Goal: Task Accomplishment & Management: Use online tool/utility

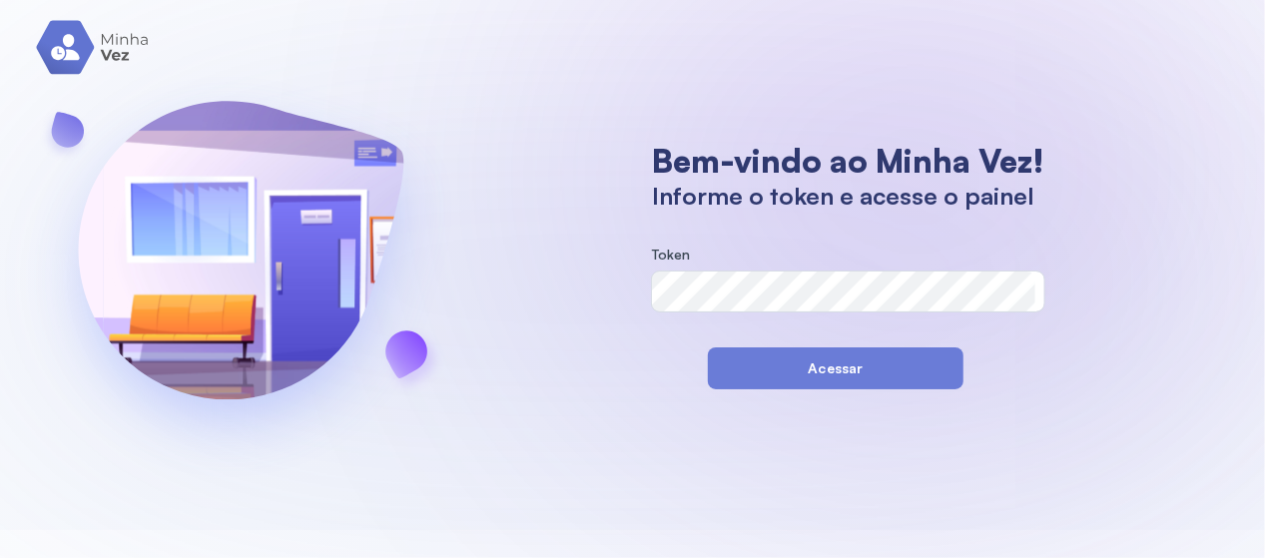
drag, startPoint x: 824, startPoint y: 172, endPoint x: 800, endPoint y: 158, distance: 27.7
click at [813, 163] on h1 "Bem-vindo ao Minha Vez!" at bounding box center [848, 161] width 393 height 40
click at [681, 315] on form "Token" at bounding box center [848, 287] width 393 height 81
click at [638, 247] on section "Bem-vindo ao Minha Vez! Informe o token e acesse o painel Token Acessar" at bounding box center [848, 265] width 432 height 249
click at [812, 363] on button "Acessar" at bounding box center [836, 369] width 256 height 42
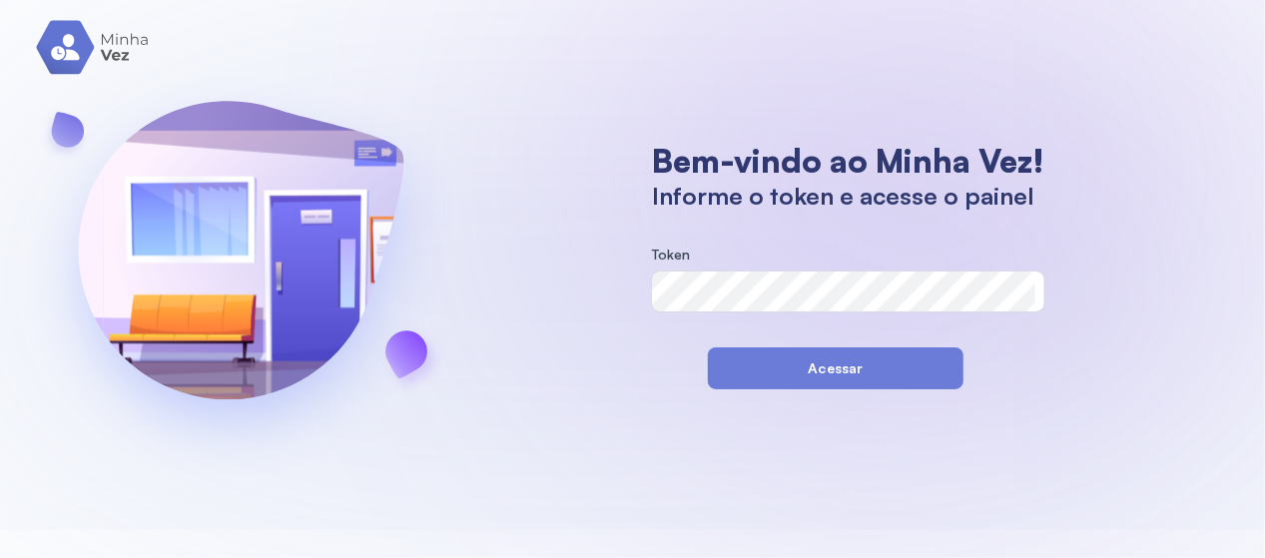
drag, startPoint x: 839, startPoint y: 364, endPoint x: 835, endPoint y: 348, distance: 16.5
click at [844, 353] on button "Acessar" at bounding box center [836, 369] width 256 height 42
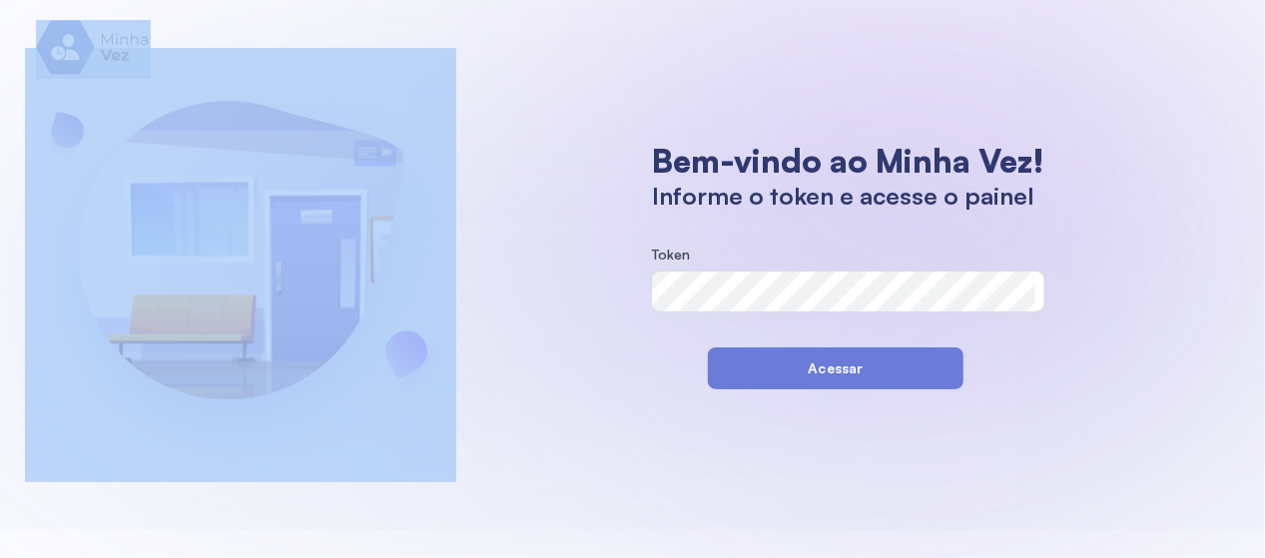
click at [74, 25] on div "Bem-vindo ao Minha Vez! Informe o token e acesse o painel Token Acessar" at bounding box center [632, 265] width 1265 height 530
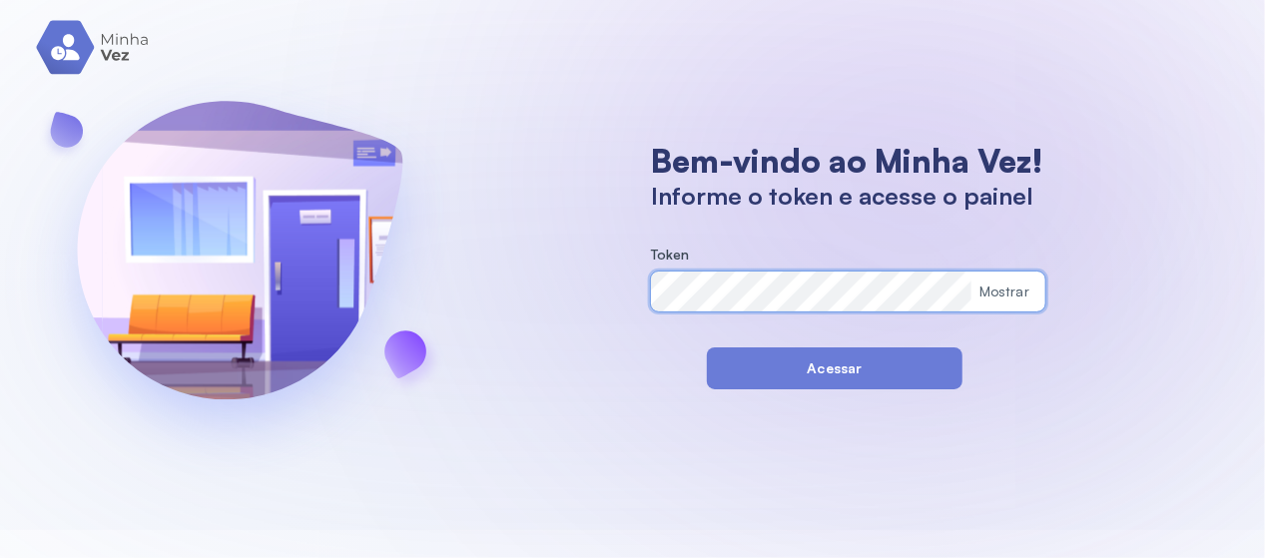
click at [873, 380] on button "Acessar" at bounding box center [835, 369] width 256 height 42
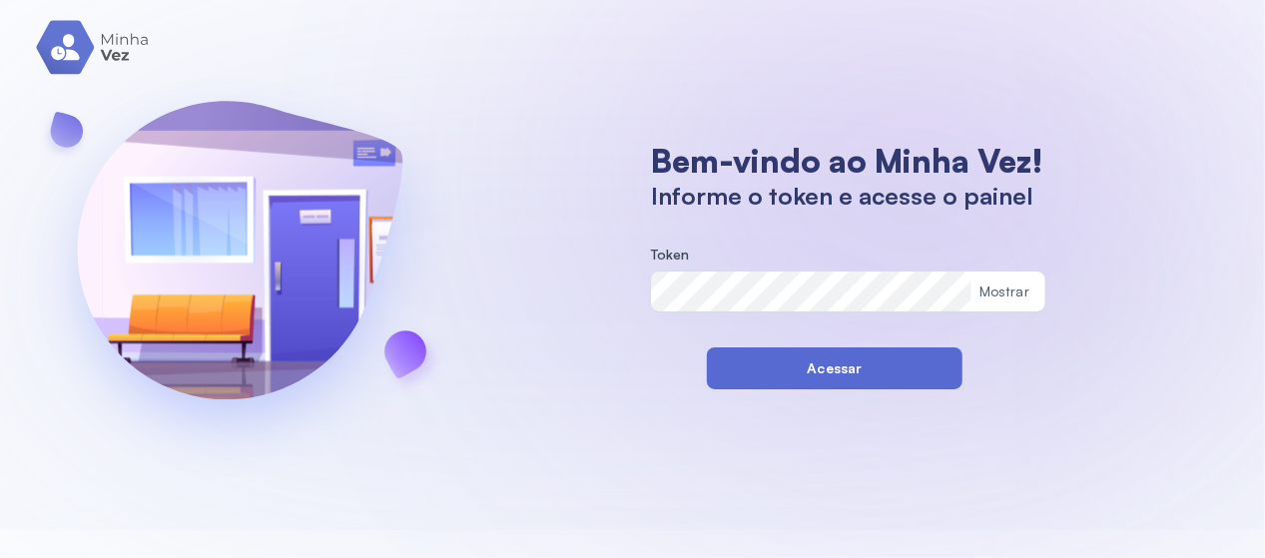
click at [815, 377] on button "Acessar" at bounding box center [835, 369] width 256 height 42
click at [880, 359] on button "Acessar" at bounding box center [835, 369] width 256 height 42
click at [939, 368] on button "Acessar" at bounding box center [835, 369] width 256 height 42
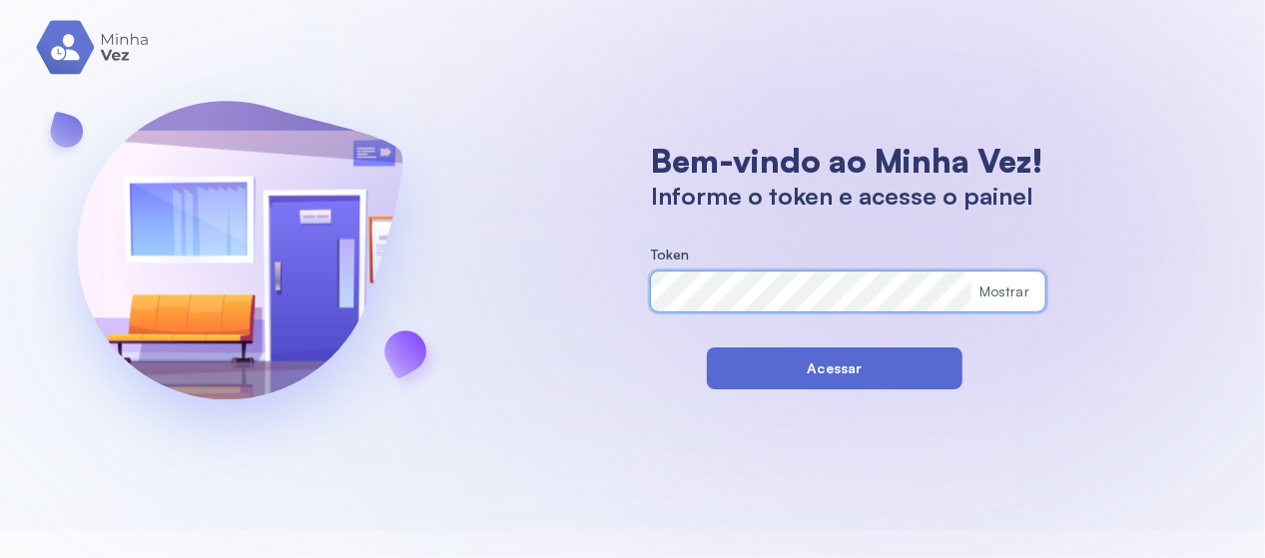
click at [822, 360] on button "Acessar" at bounding box center [835, 369] width 256 height 42
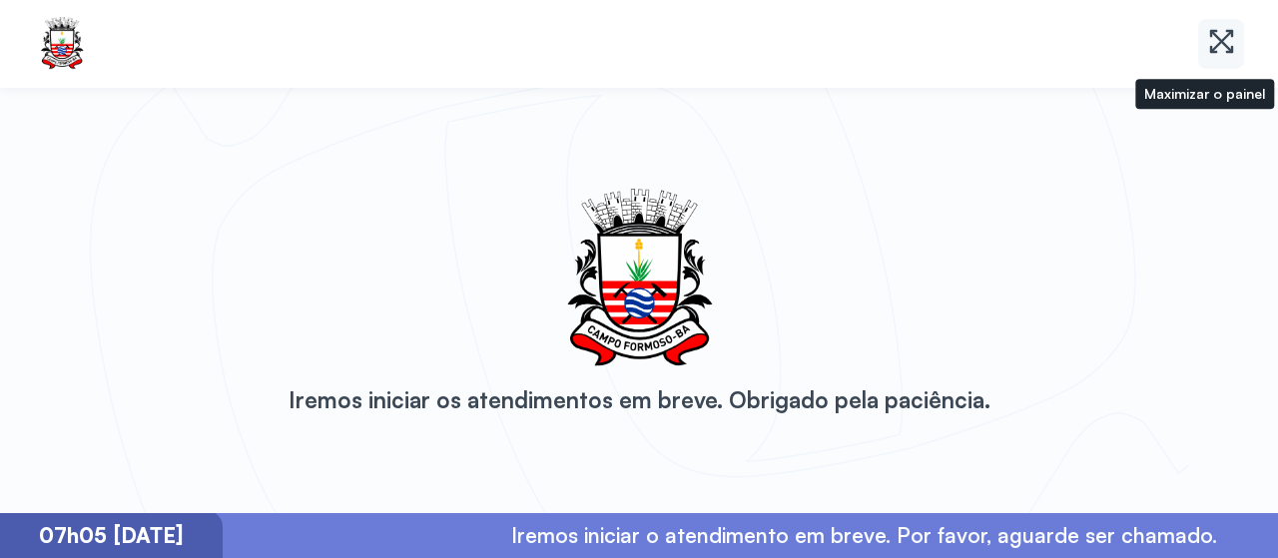
click at [1232, 35] on icon at bounding box center [1230, 34] width 8 height 8
click at [1230, 29] on icon at bounding box center [1221, 41] width 29 height 29
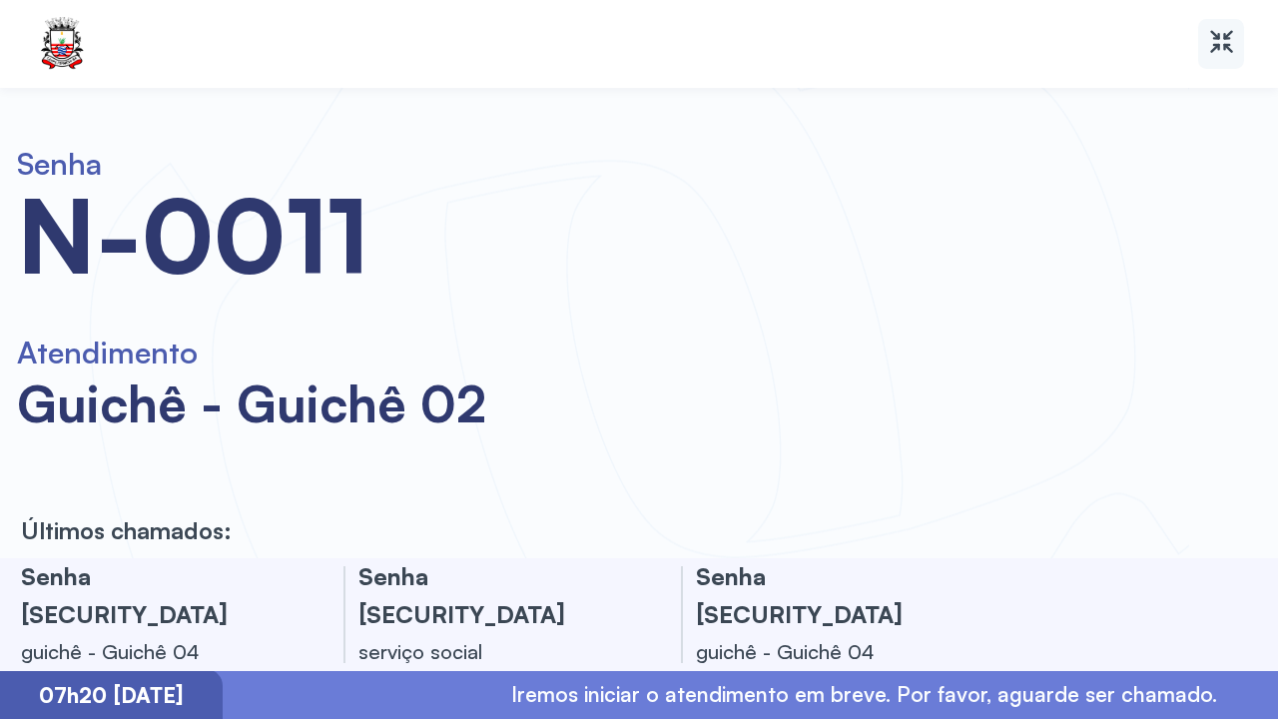
click at [1222, 50] on icon at bounding box center [1221, 41] width 29 height 29
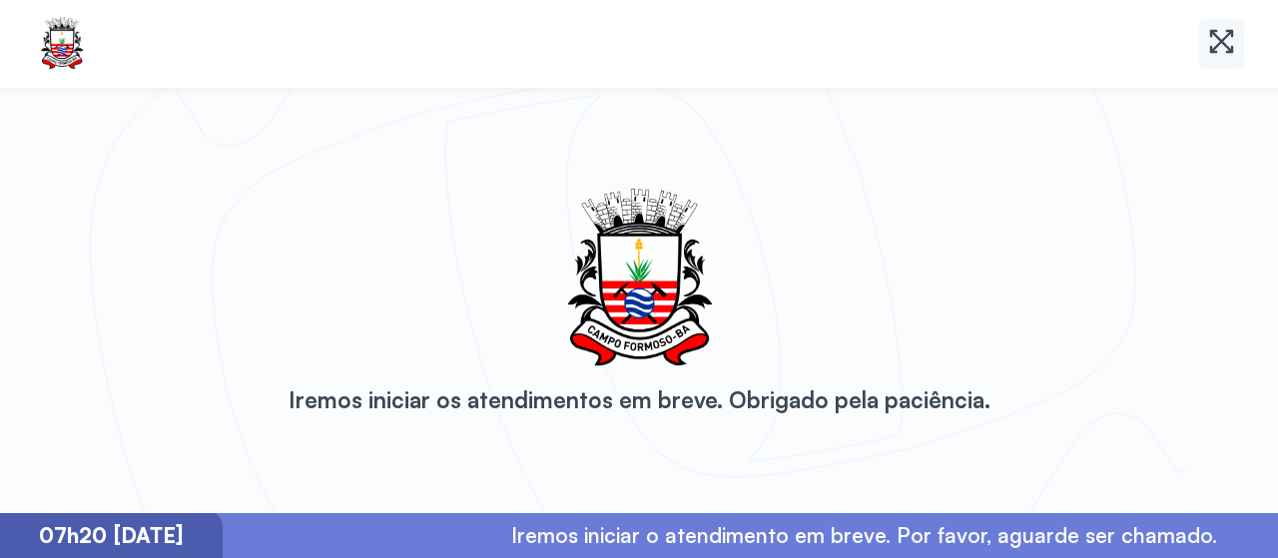
click at [1208, 49] on icon at bounding box center [1221, 41] width 29 height 29
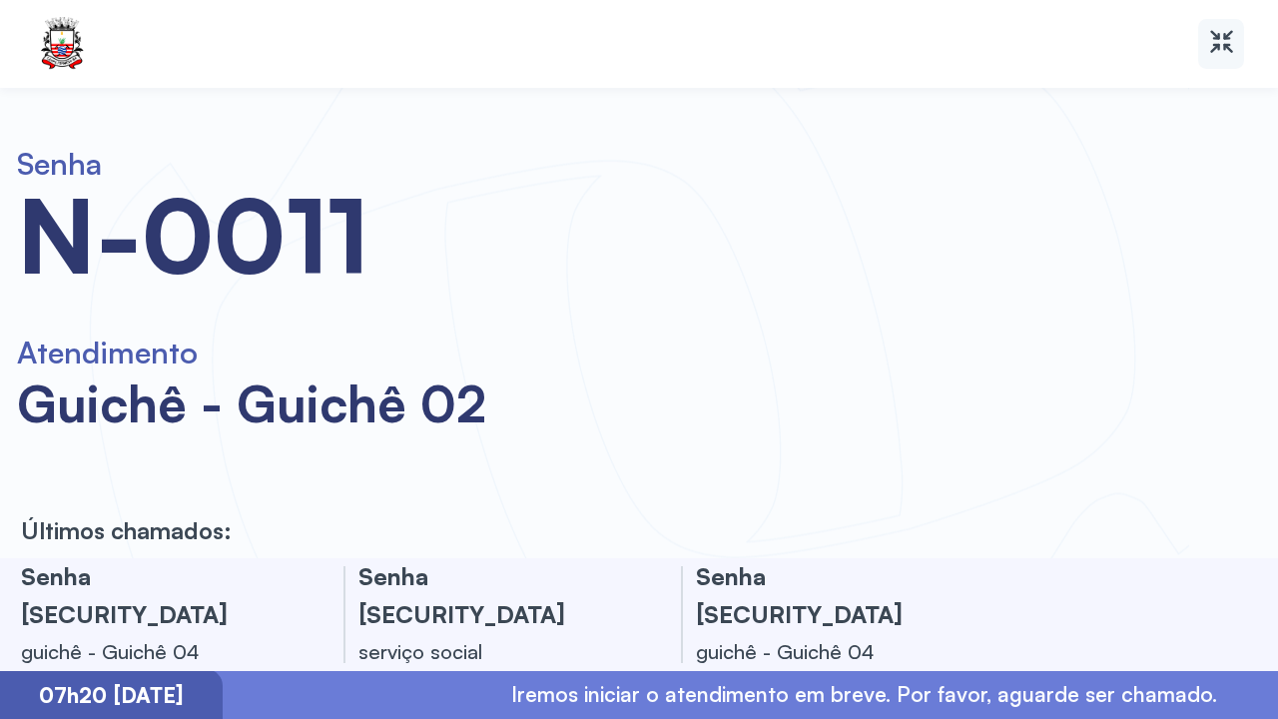
click at [1228, 42] on icon at bounding box center [1221, 41] width 29 height 29
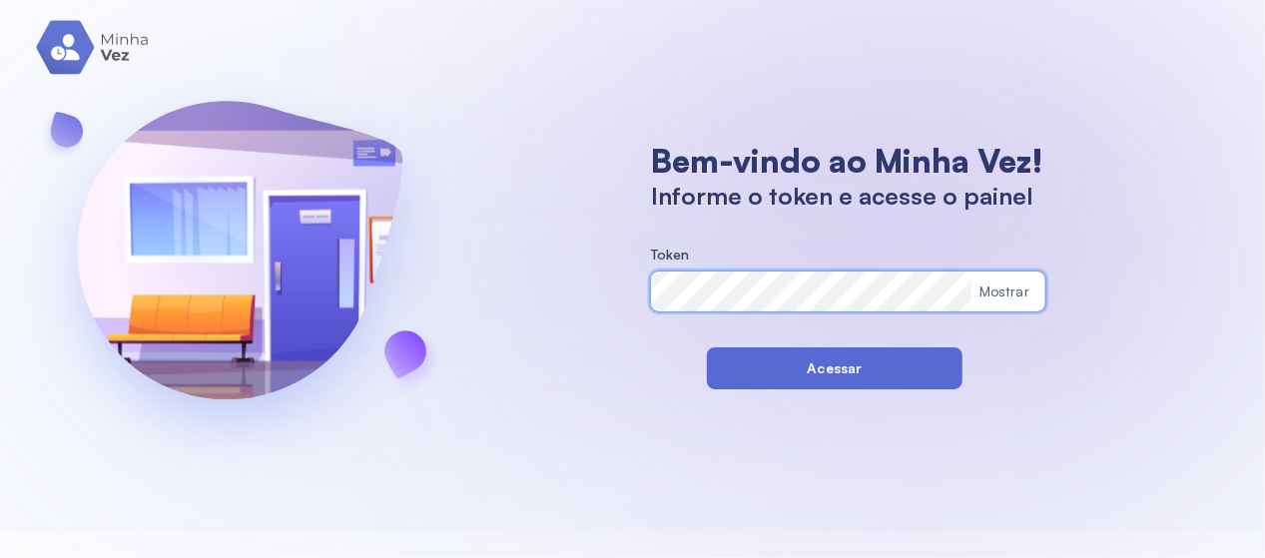
click at [825, 367] on button "Acessar" at bounding box center [835, 369] width 256 height 42
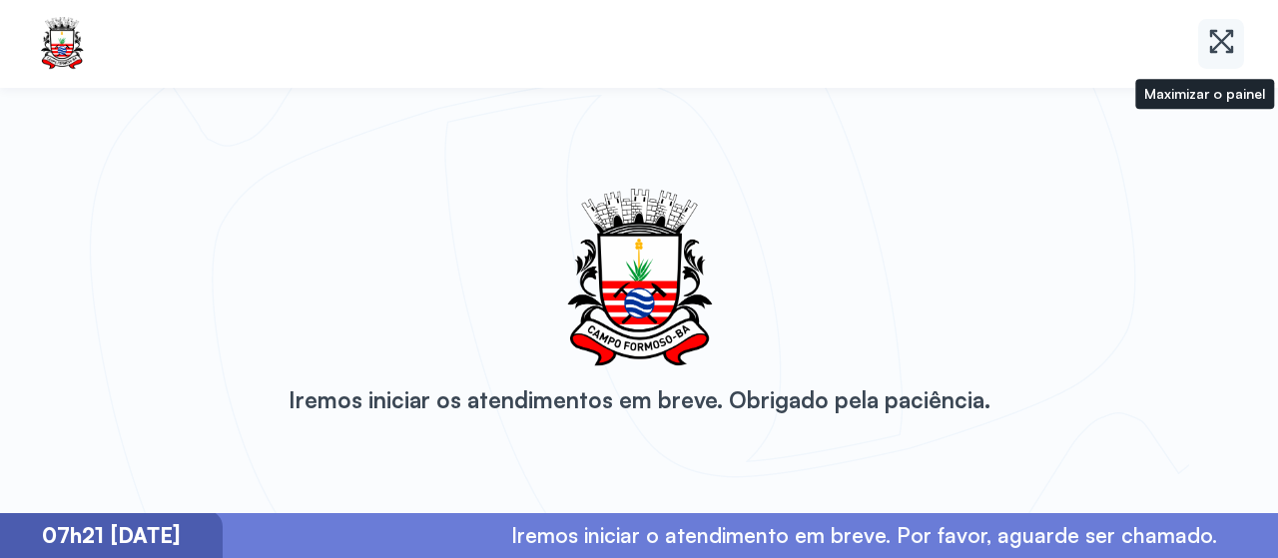
click at [1228, 41] on icon at bounding box center [1221, 41] width 29 height 29
